Goal: Task Accomplishment & Management: Manage account settings

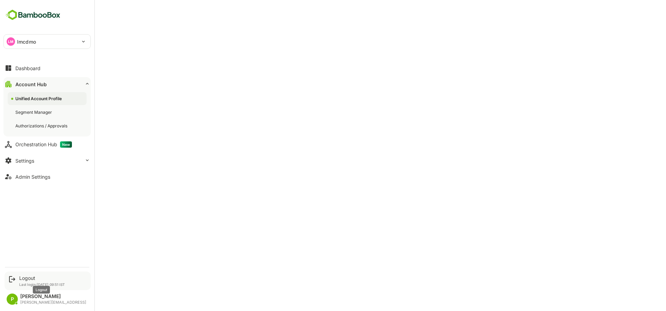
click at [21, 280] on div "Logout" at bounding box center [42, 278] width 46 height 6
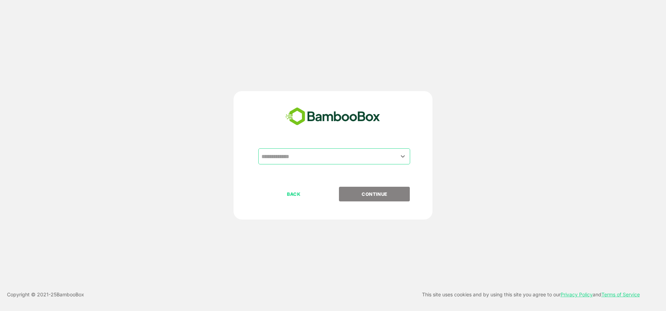
click at [325, 165] on div "​" at bounding box center [333, 167] width 174 height 38
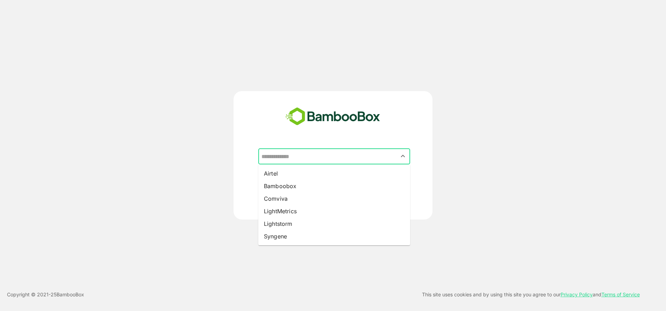
click at [305, 160] on input "text" at bounding box center [334, 156] width 149 height 13
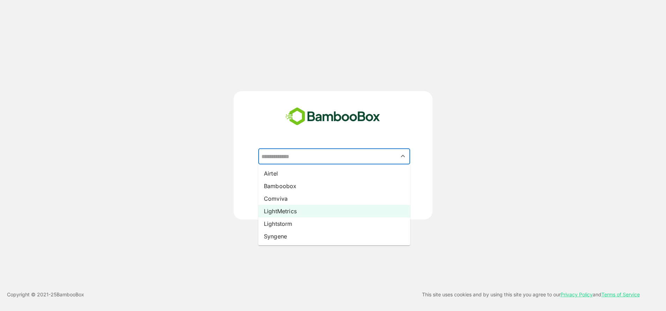
click at [296, 212] on li "LightMetrics" at bounding box center [334, 211] width 152 height 13
type input "**********"
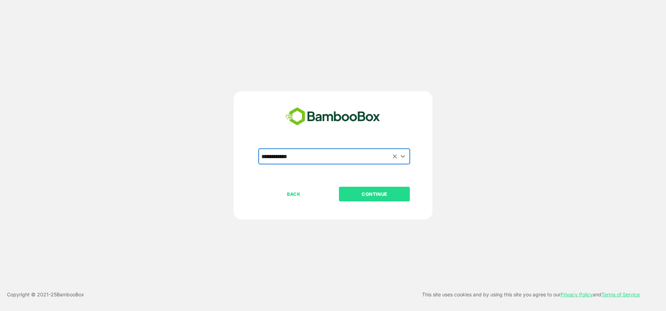
click at [376, 191] on p "CONTINUE" at bounding box center [375, 194] width 70 height 8
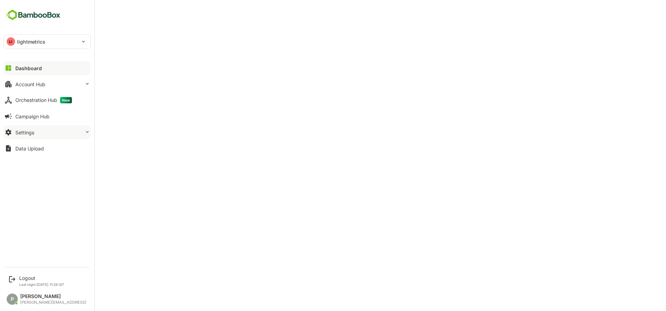
click at [63, 138] on button "Settings" at bounding box center [46, 132] width 87 height 14
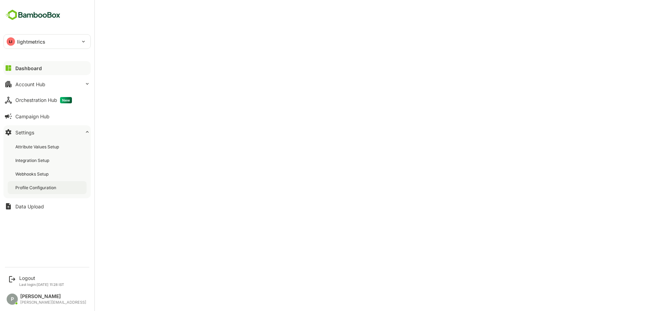
click at [51, 188] on div "Profile Configuration" at bounding box center [36, 188] width 42 height 6
